Goal: Information Seeking & Learning: Learn about a topic

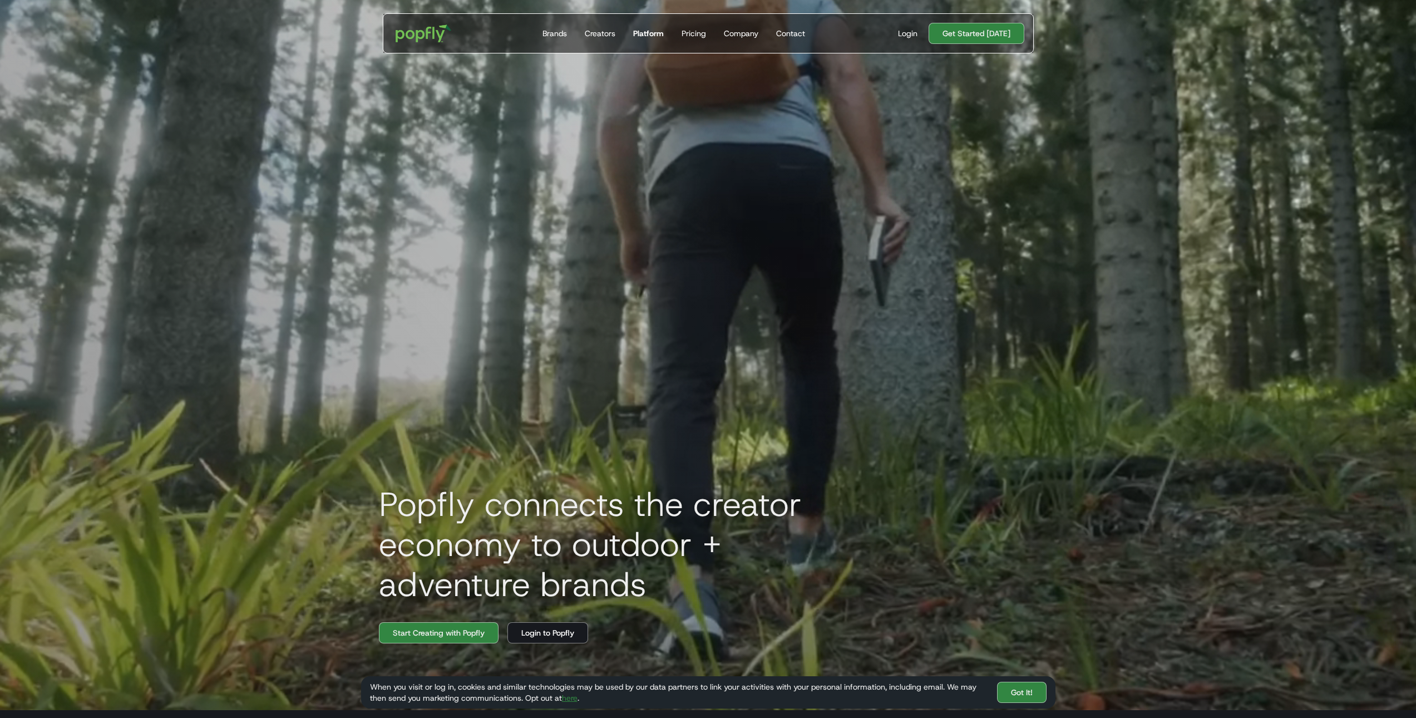
click at [661, 33] on div "Platform" at bounding box center [648, 33] width 31 height 11
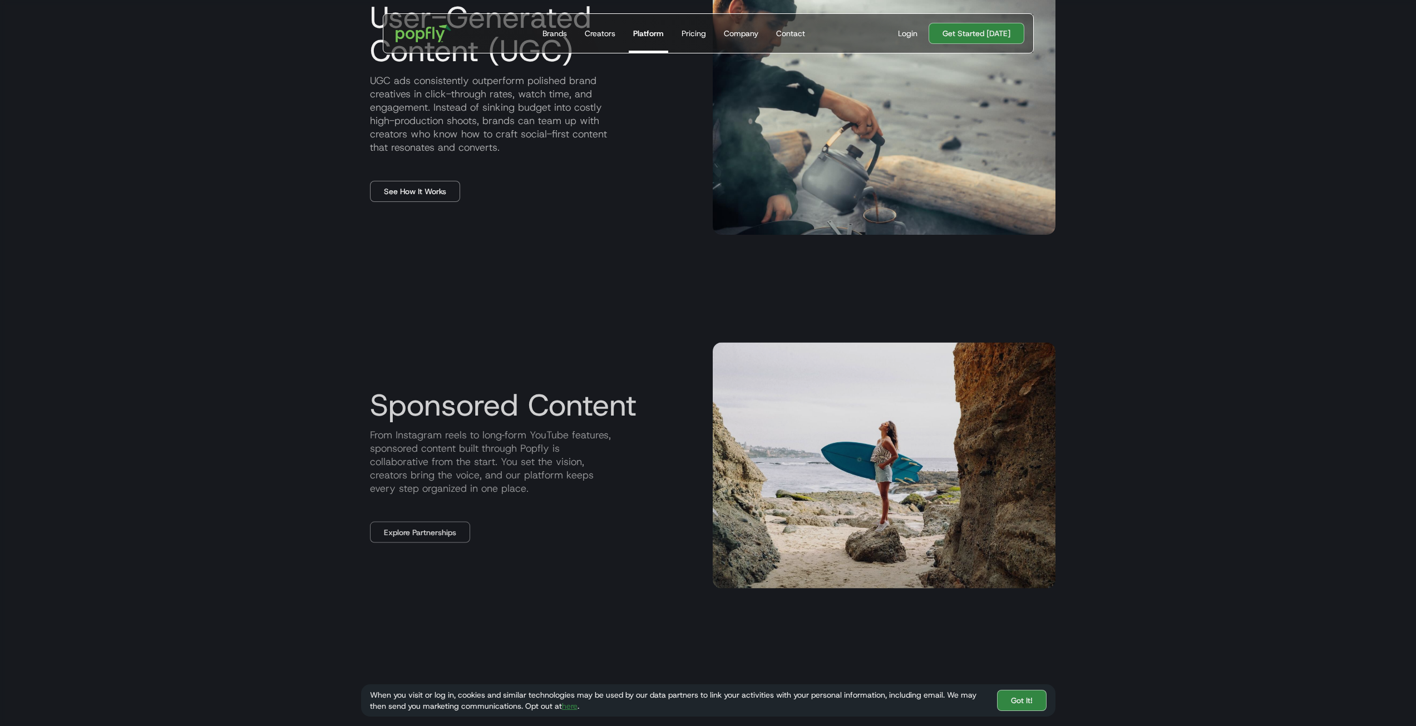
scroll to position [946, 0]
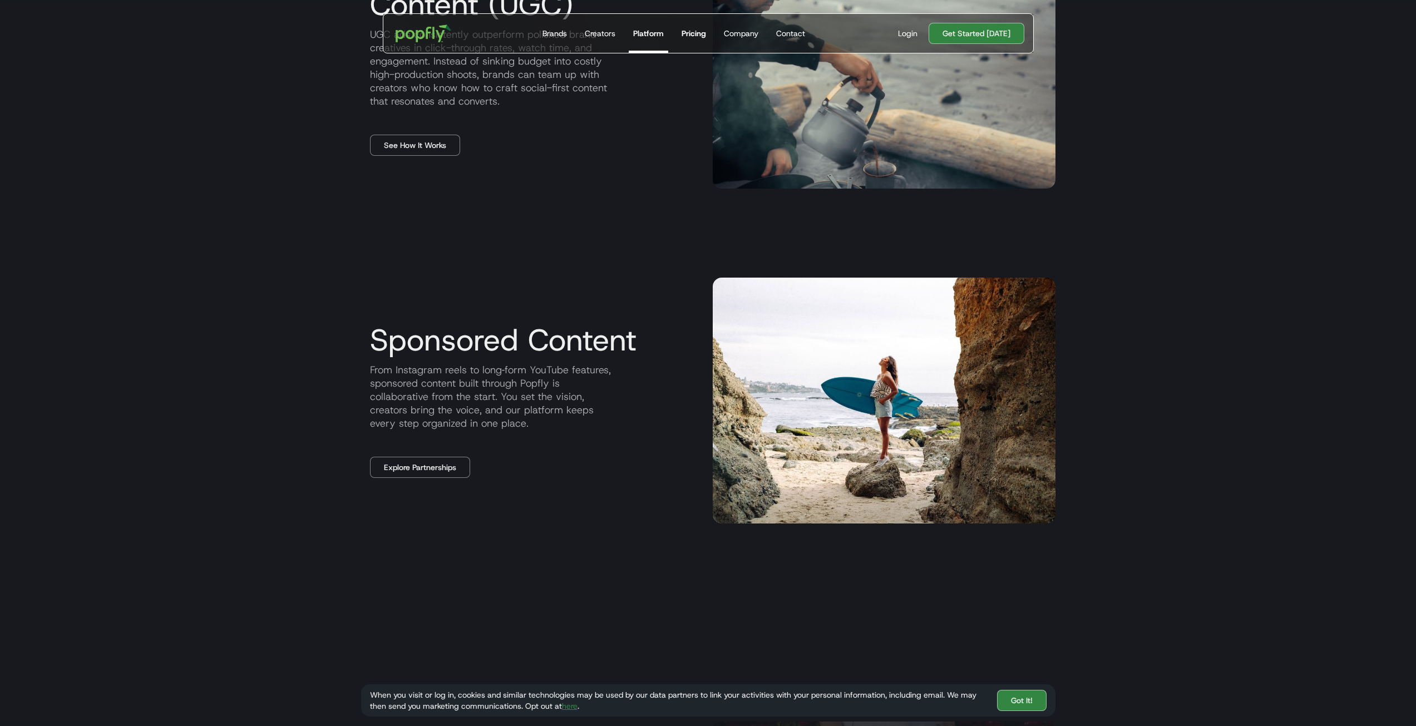
click at [693, 29] on div "Pricing" at bounding box center [694, 33] width 24 height 11
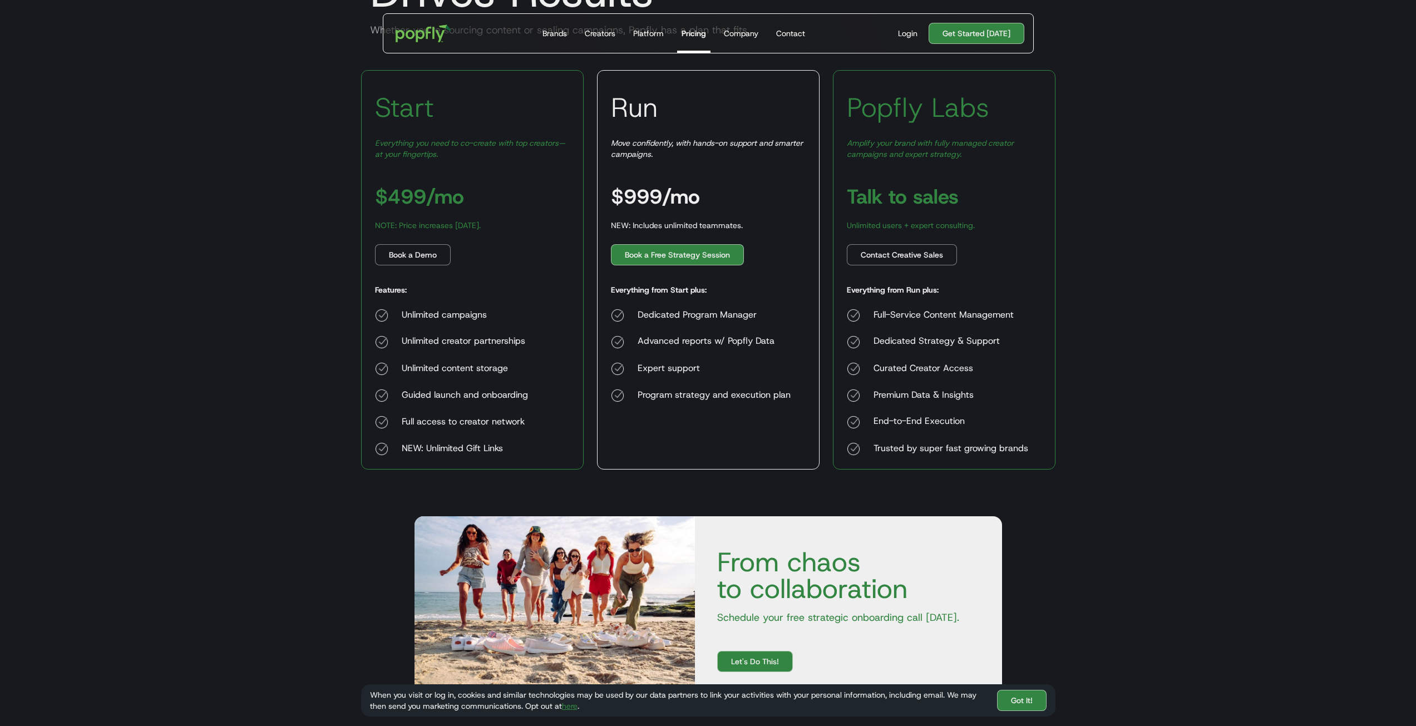
scroll to position [223, 0]
